Goal: Book appointment/travel/reservation

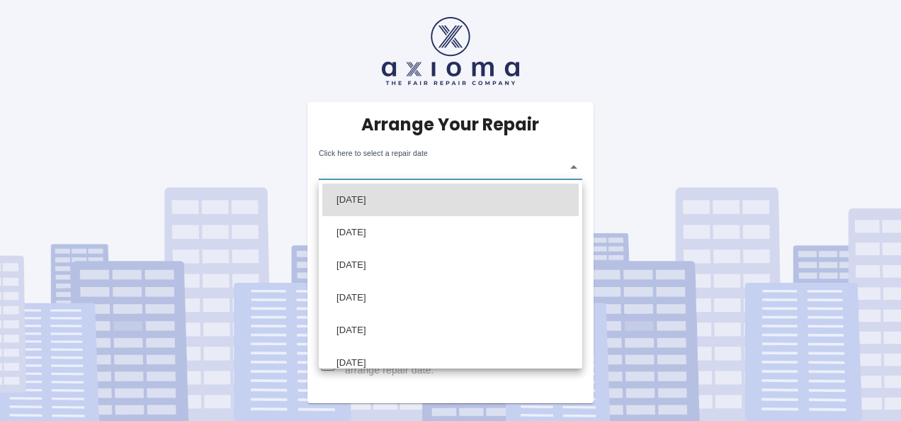
click at [575, 174] on body "Arrange Your Repair Click here to select a repair date ​ Phone Number   * 07702…" at bounding box center [450, 210] width 901 height 421
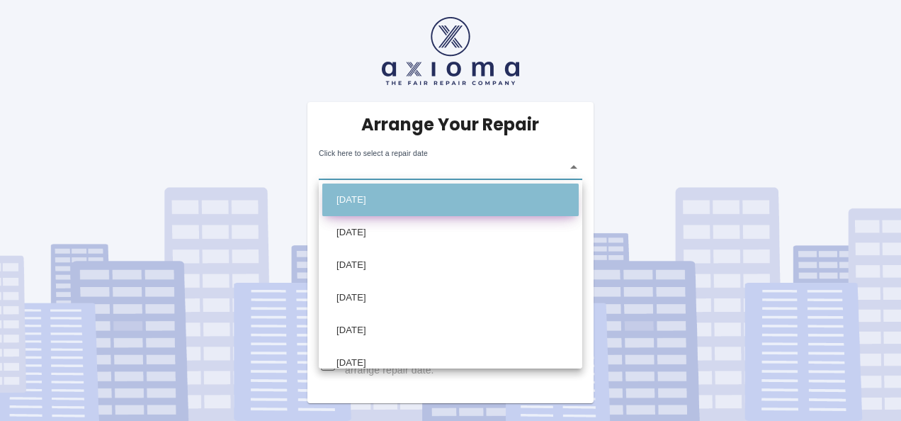
click at [486, 196] on li "[DATE]" at bounding box center [450, 200] width 257 height 33
type input "[DATE]T00:00:00.000Z"
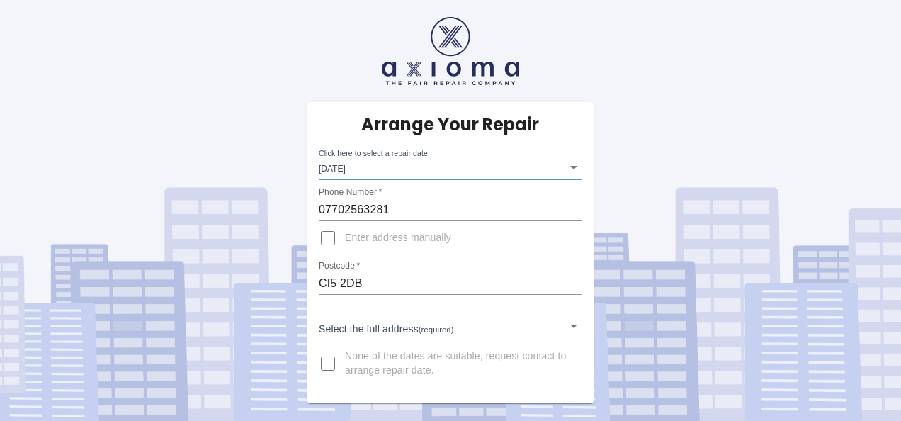
click at [463, 324] on body "Arrange Your Repair Click here to select a repair date [DATE] [DATE]T00:00:00.0…" at bounding box center [450, 210] width 901 height 421
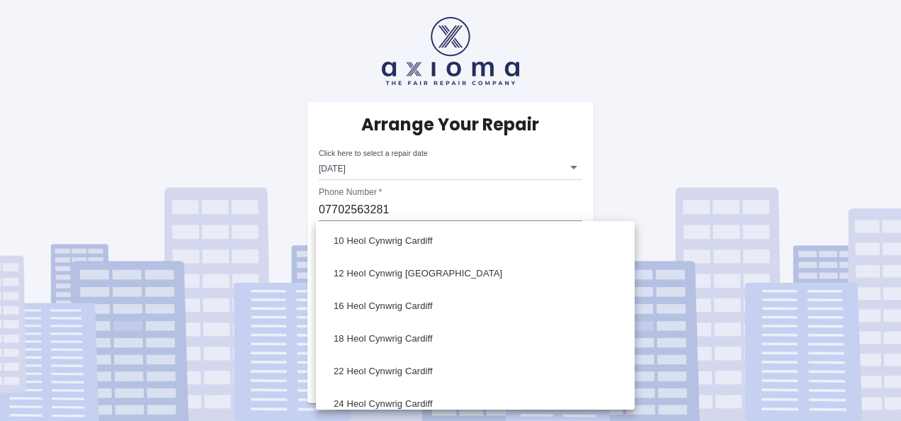
click at [577, 145] on div at bounding box center [450, 210] width 901 height 421
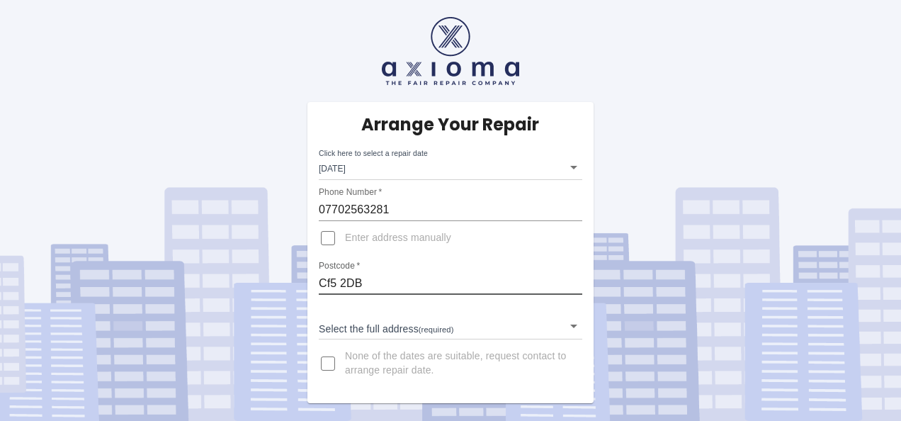
click at [377, 285] on input "Cf5 2DB" at bounding box center [451, 283] width 264 height 23
drag, startPoint x: 377, startPoint y: 285, endPoint x: 291, endPoint y: 277, distance: 86.1
click at [291, 277] on div "Arrange Your Repair Click here to select a repair date [DATE] [DATE]T00:00:00.0…" at bounding box center [450, 201] width 923 height 403
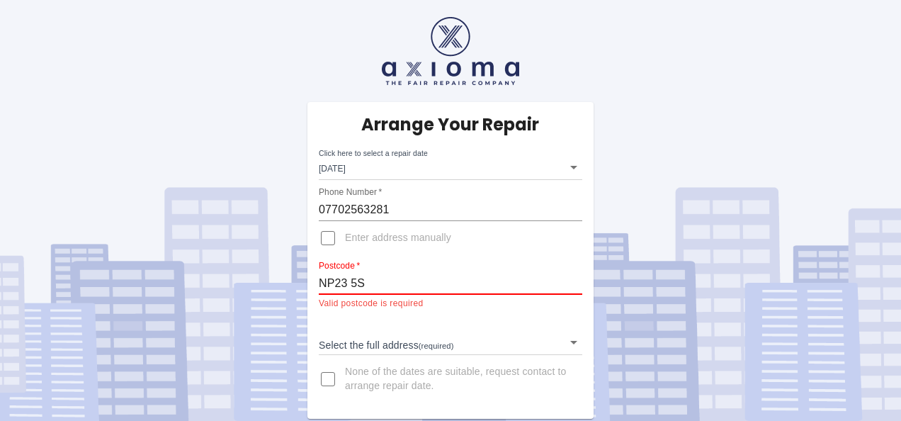
type input "NP23 5SD"
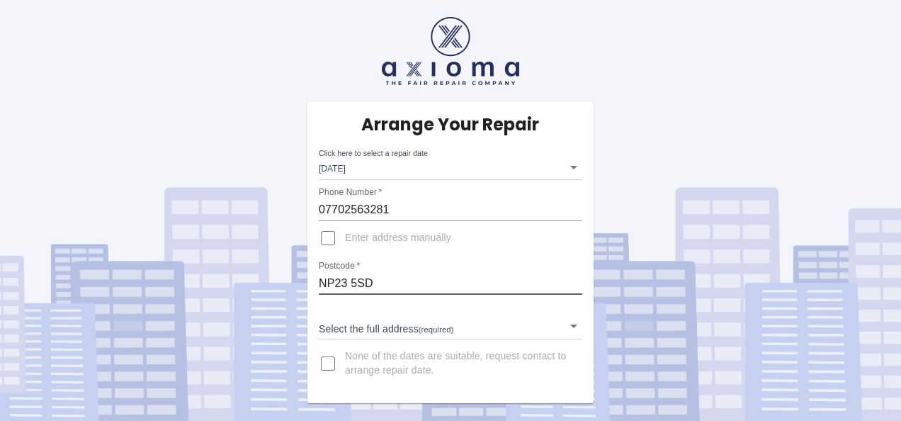
type input "NP23 5SD"
click at [392, 333] on body "Arrange Your Repair Click here to select a repair date [DATE] [DATE]T00:00:00.0…" at bounding box center [450, 210] width 901 height 421
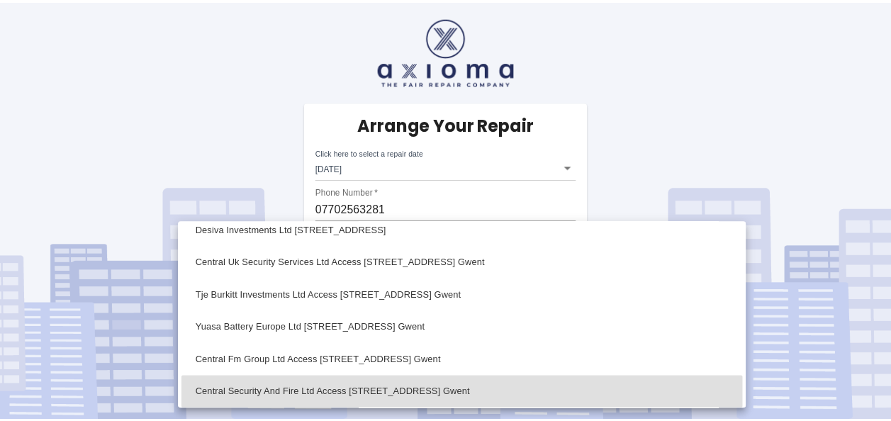
scroll to position [1054, 0]
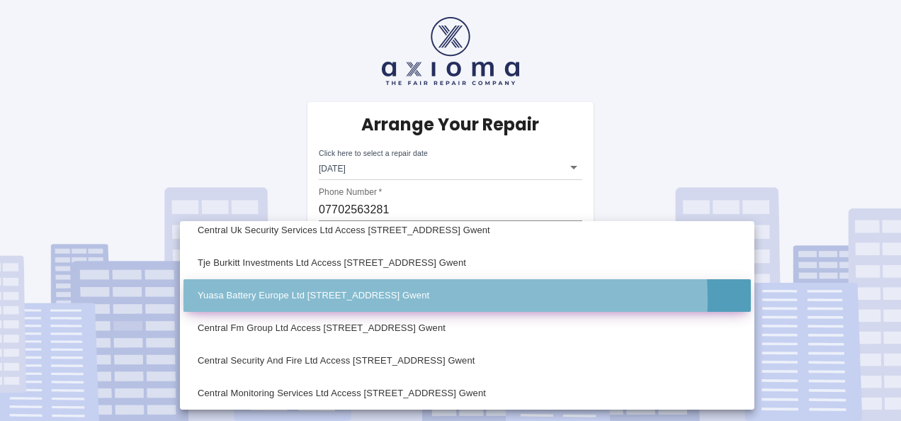
click at [354, 300] on li "Yuasa Battery Europe Ltd [STREET_ADDRESS] Gwent" at bounding box center [468, 295] width 568 height 33
type input "Yuasa Battery Europe Ltd [STREET_ADDRESS] Gwent"
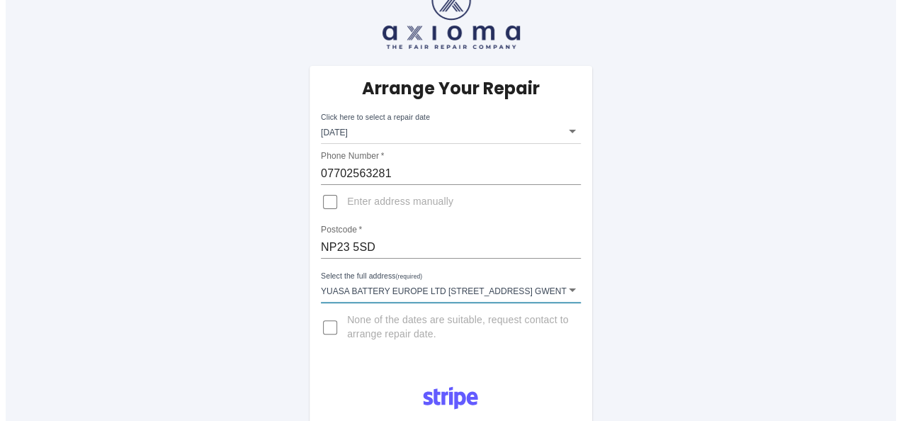
scroll to position [27, 0]
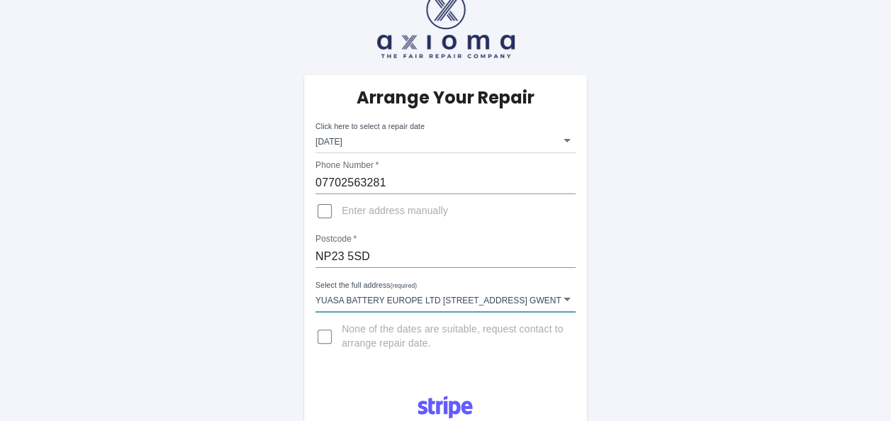
click at [380, 170] on div "Phone Number   * [PHONE_NUMBER]" at bounding box center [445, 177] width 260 height 34
click at [324, 143] on body "Arrange Your Repair Click here to select a repair date [DATE] [DATE]T00:00:00.0…" at bounding box center [450, 378] width 901 height 811
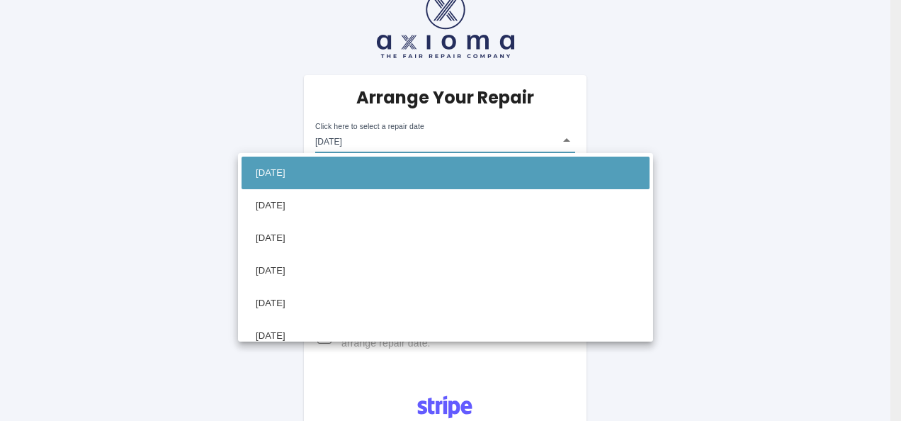
click at [649, 119] on div at bounding box center [450, 210] width 901 height 421
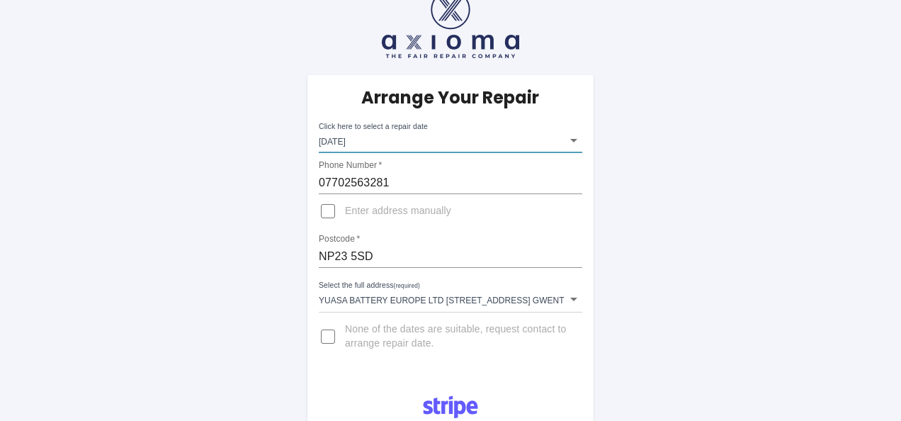
click at [461, 298] on body "Arrange Your Repair Click here to select a repair date [DATE] [DATE]T00:00:00.0…" at bounding box center [450, 378] width 901 height 811
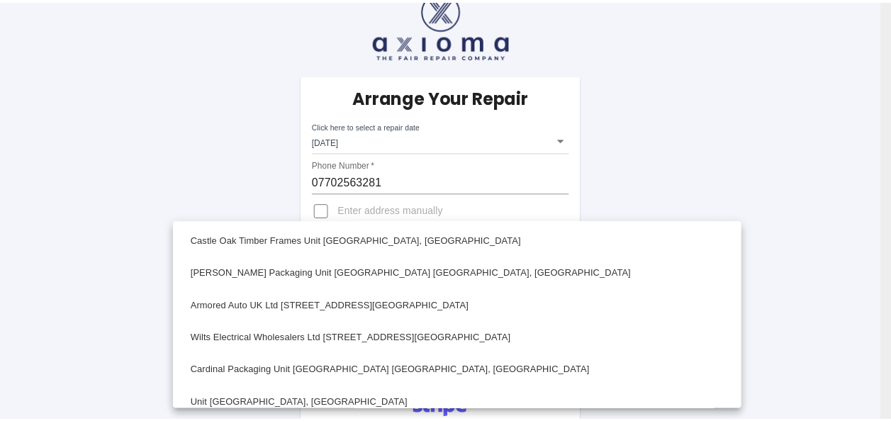
scroll to position [1034, 0]
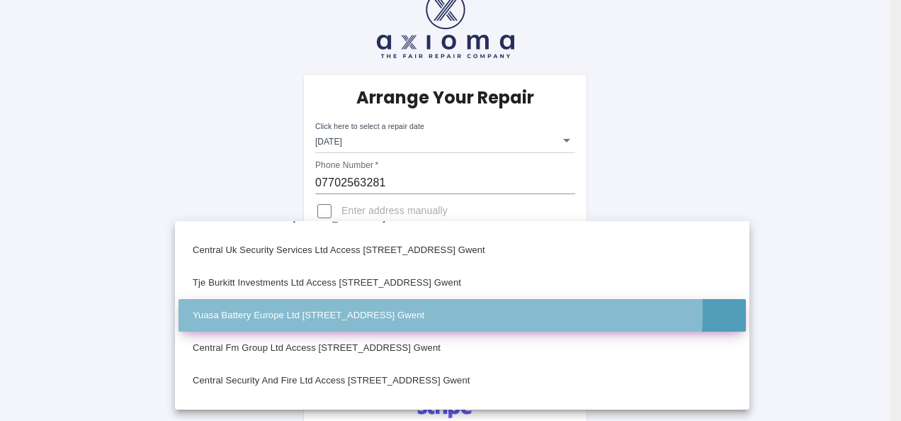
click at [410, 311] on li "Yuasa Battery Europe Ltd [STREET_ADDRESS] Gwent" at bounding box center [463, 315] width 568 height 33
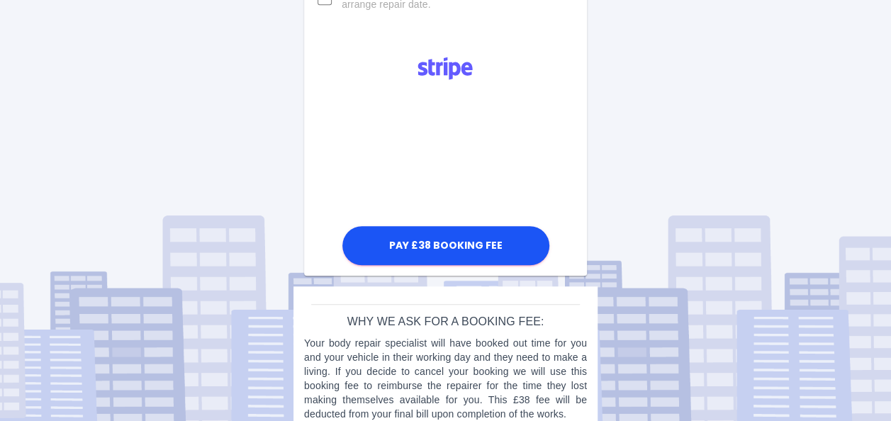
scroll to position [388, 0]
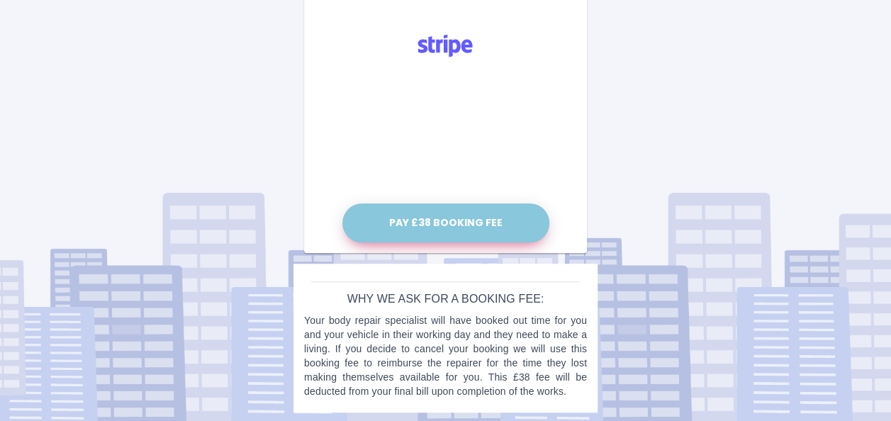
click at [429, 226] on button "Pay £38 Booking Fee" at bounding box center [445, 222] width 207 height 39
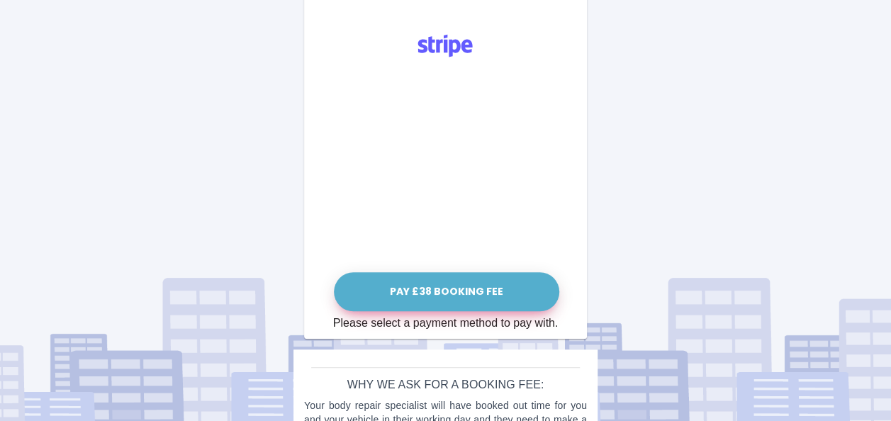
click at [417, 286] on button "Pay £38 Booking Fee" at bounding box center [446, 291] width 225 height 39
